Goal: Task Accomplishment & Management: Complete application form

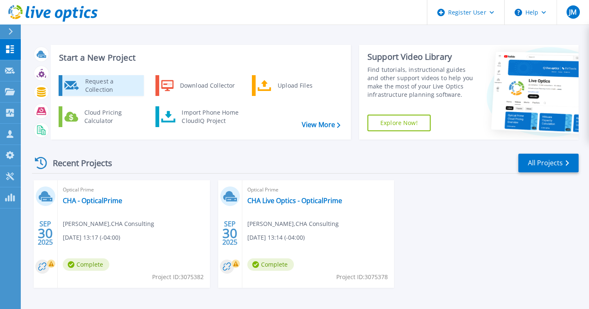
click at [97, 82] on div "Request a Collection" at bounding box center [111, 85] width 61 height 17
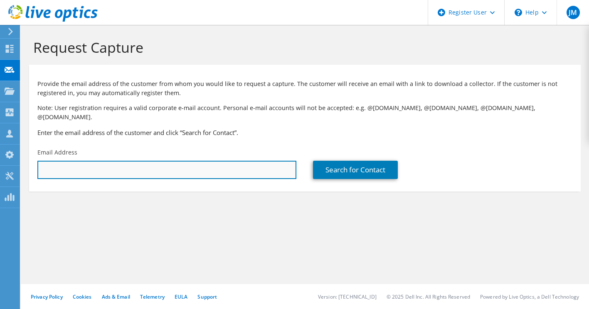
click at [93, 163] on input "text" at bounding box center [166, 170] width 259 height 18
paste input "Sterling, Rudolph <rsterling@paulweiss.com>"
click at [94, 162] on input "Sterling, Rudolph <rsterling@paulweiss.com>" at bounding box center [166, 170] width 259 height 18
click at [122, 162] on input "rsterling@paulweiss.com>" at bounding box center [166, 170] width 259 height 18
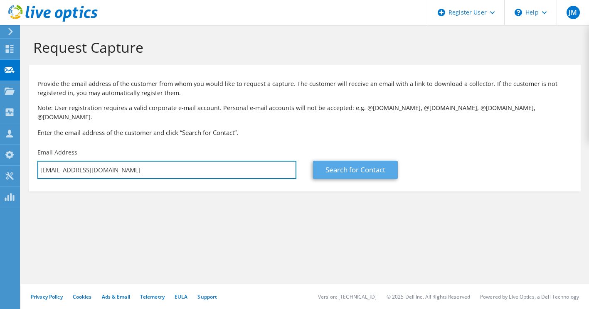
type input "rsterling@paulweiss.com"
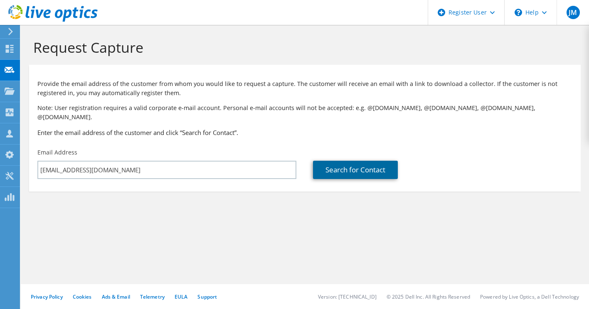
click at [333, 164] on link "Search for Contact" at bounding box center [355, 170] width 85 height 18
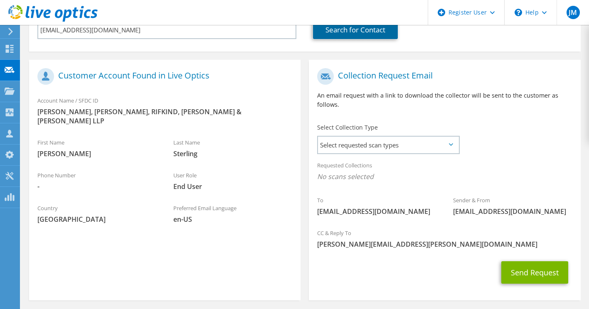
scroll to position [150, 0]
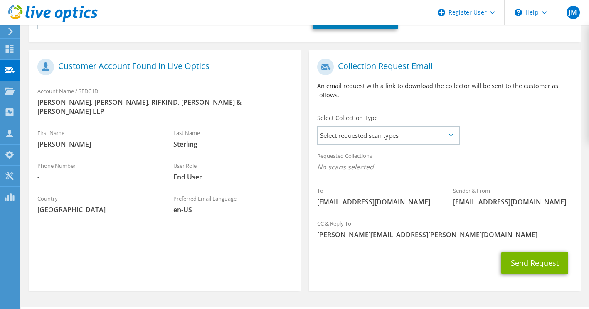
click at [360, 147] on div "Requested Collections No scans selected" at bounding box center [444, 162] width 271 height 31
click at [449, 134] on icon at bounding box center [451, 135] width 4 height 2
click at [446, 127] on span "Select requested scan types" at bounding box center [388, 135] width 141 height 17
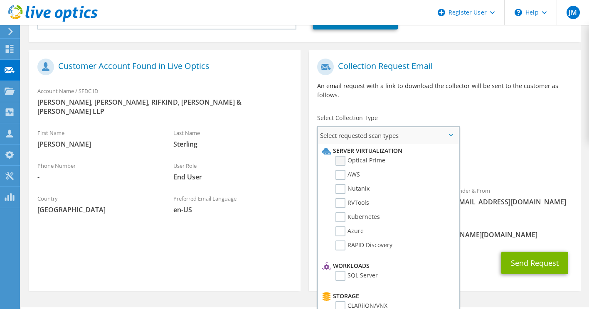
click at [340, 156] on label "Optical Prime" at bounding box center [360, 161] width 50 height 10
click at [0, 0] on input "Optical Prime" at bounding box center [0, 0] width 0 height 0
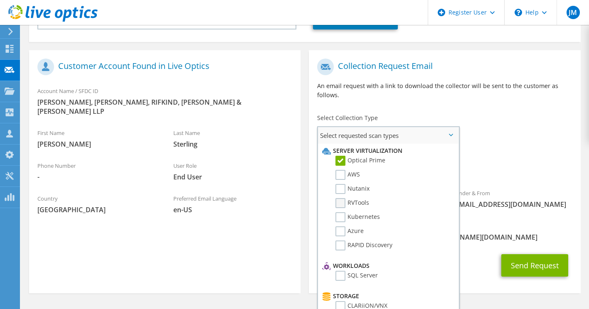
click at [340, 198] on label "RVTools" at bounding box center [352, 203] width 34 height 10
click at [0, 0] on input "RVTools" at bounding box center [0, 0] width 0 height 0
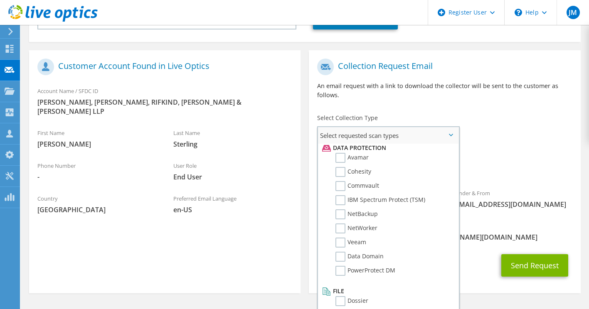
scroll to position [367, 0]
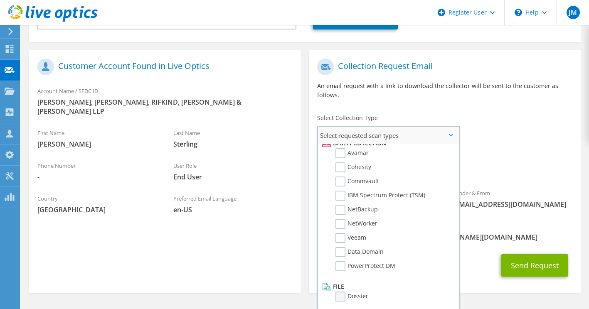
click at [342, 292] on label "Dossier" at bounding box center [351, 297] width 33 height 10
click at [0, 0] on input "Dossier" at bounding box center [0, 0] width 0 height 0
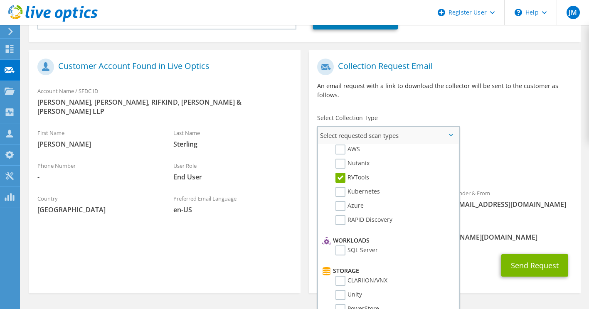
scroll to position [22, 0]
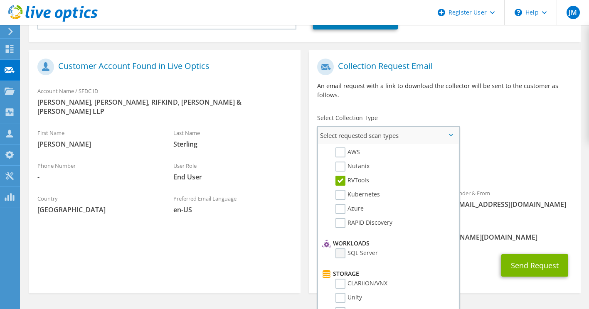
click at [339, 249] on label "SQL Server" at bounding box center [356, 254] width 42 height 10
click at [0, 0] on input "SQL Server" at bounding box center [0, 0] width 0 height 0
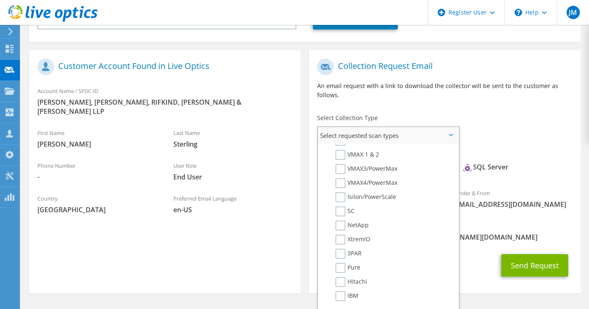
scroll to position [197, 0]
click at [339, 218] on label "NetApp" at bounding box center [351, 223] width 33 height 10
click at [0, 0] on input "NetApp" at bounding box center [0, 0] width 0 height 0
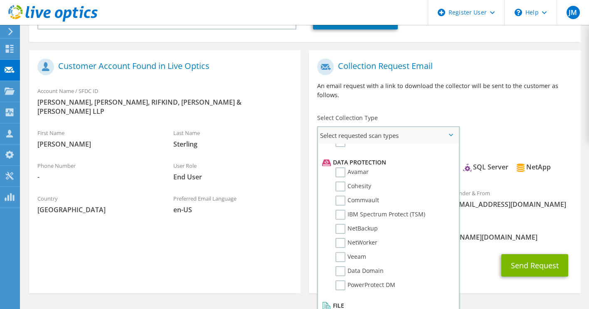
scroll to position [367, 0]
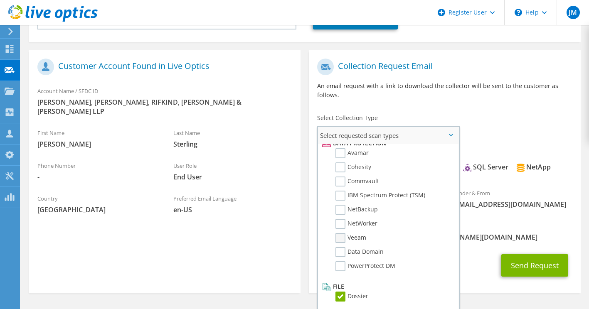
click at [337, 233] on label "Veeam" at bounding box center [350, 238] width 31 height 10
click at [0, 0] on input "Veeam" at bounding box center [0, 0] width 0 height 0
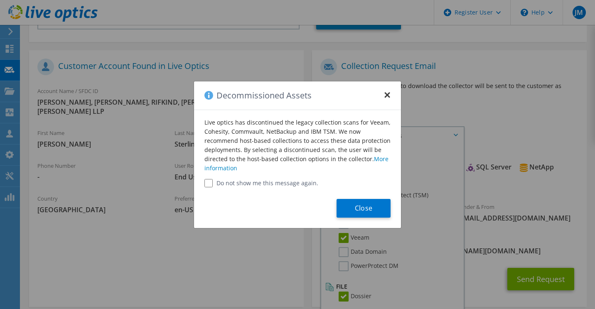
click at [388, 94] on button "×" at bounding box center [387, 92] width 7 height 7
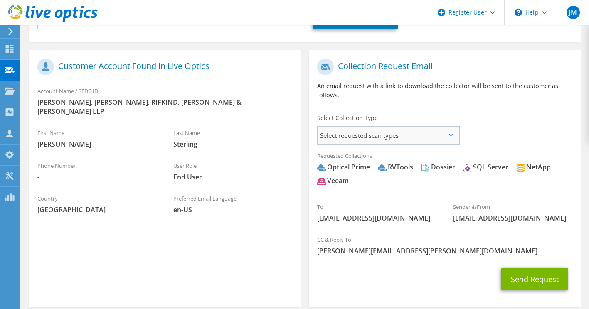
click at [438, 129] on span "Select requested scan types" at bounding box center [388, 135] width 141 height 17
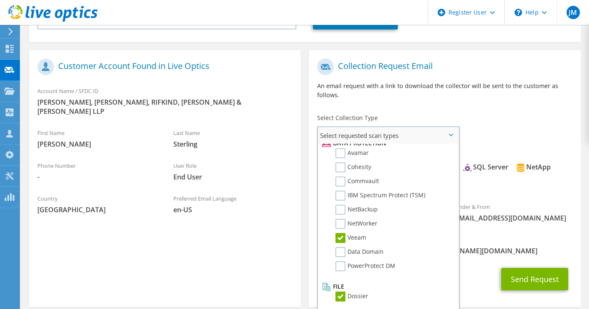
click at [339, 233] on label "Veeam" at bounding box center [350, 238] width 31 height 10
click at [0, 0] on input "Veeam" at bounding box center [0, 0] width 0 height 0
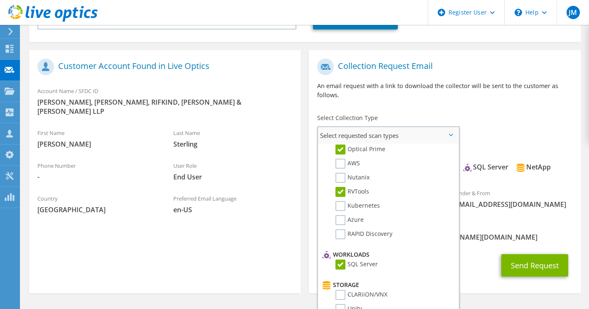
scroll to position [0, 0]
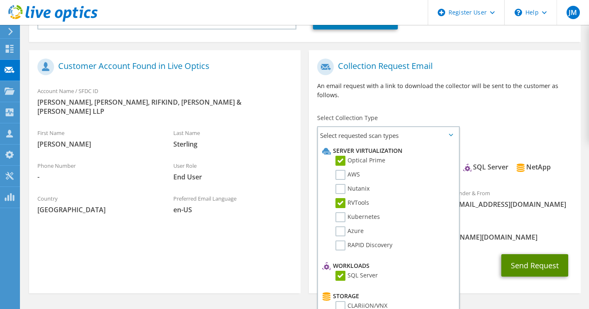
click at [529, 257] on button "Send Request" at bounding box center [534, 265] width 67 height 22
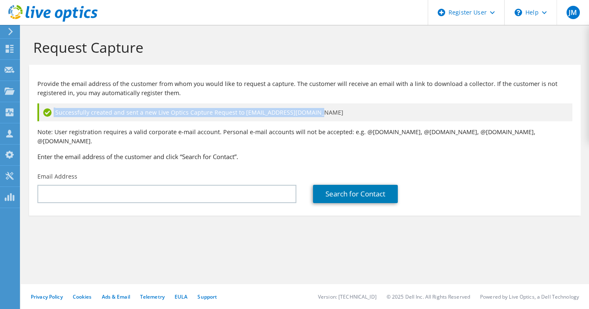
drag, startPoint x: 324, startPoint y: 116, endPoint x: 40, endPoint y: 110, distance: 283.6
click at [40, 110] on div "Successfully created and sent a new Live Optics Capture Request to [EMAIL_ADDRE…" at bounding box center [304, 113] width 535 height 18
drag, startPoint x: 40, startPoint y: 110, endPoint x: 113, endPoint y: 112, distance: 72.8
copy div "Successfully created and sent a new Live Optics Capture Request to [EMAIL_ADDRE…"
